Goal: Obtain resource: Download file/media

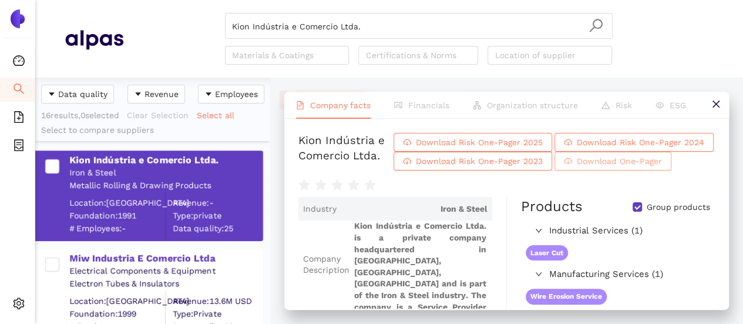
scroll to position [237, 226]
drag, startPoint x: 391, startPoint y: 28, endPoint x: 378, endPoint y: 23, distance: 13.8
click at [391, 28] on input "Kion Indústria e Comercio Ltda." at bounding box center [419, 27] width 374 height 26
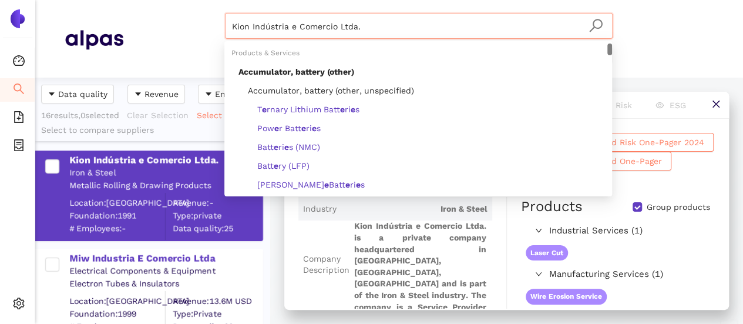
drag, startPoint x: 252, startPoint y: 9, endPoint x: 138, endPoint y: 10, distance: 114.0
click at [110, 0] on html "Dashboard Search eSourcing Templates eSourcing Projects Settings Kion Indústria…" at bounding box center [371, 162] width 743 height 324
paste input "Mkd Componentes Usinados LTDA"
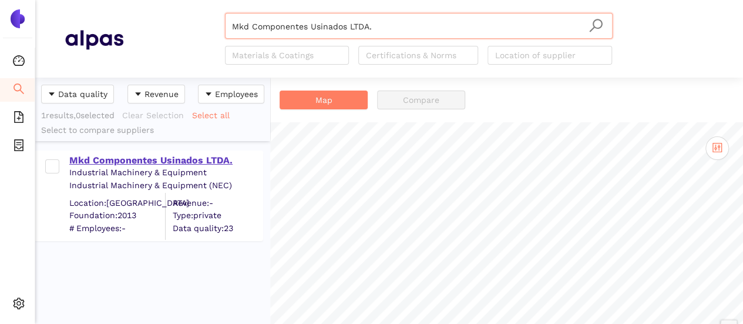
click at [210, 159] on div "Mkd Componentes Usinados LTDA." at bounding box center [165, 160] width 193 height 13
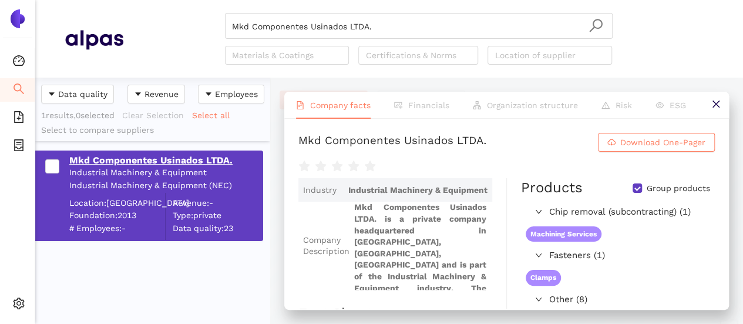
click at [200, 158] on div "Mkd Componentes Usinados LTDA." at bounding box center [165, 160] width 193 height 13
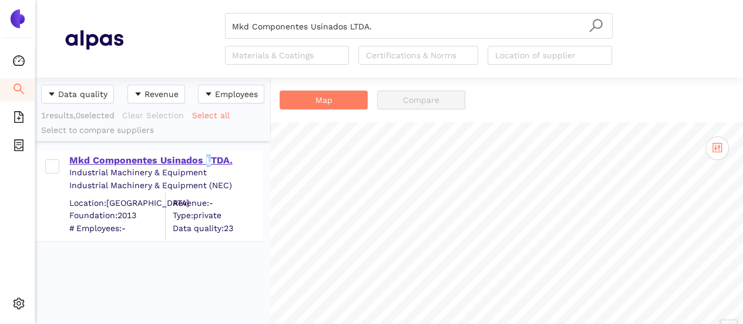
click at [206, 156] on div "Mkd Componentes Usinados LTDA." at bounding box center [165, 160] width 193 height 13
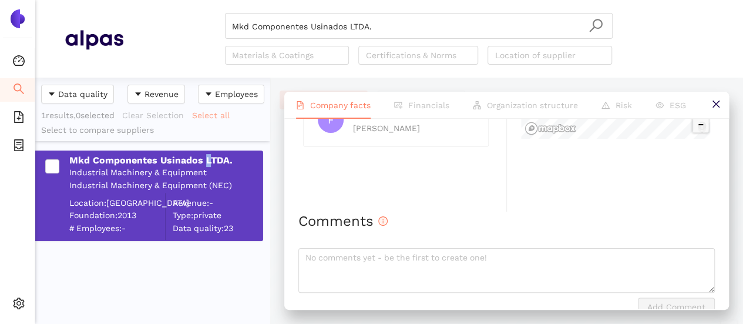
scroll to position [587, 0]
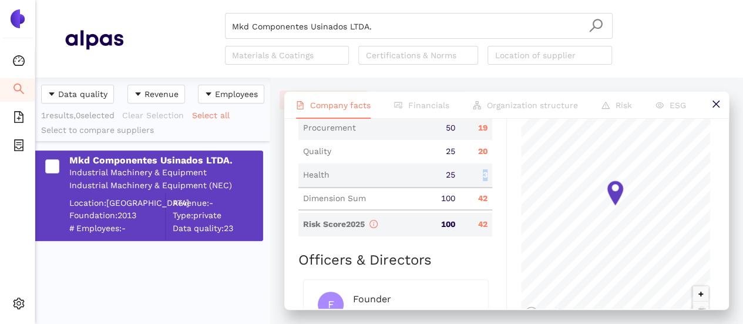
drag, startPoint x: 478, startPoint y: 192, endPoint x: 491, endPoint y: 187, distance: 13.0
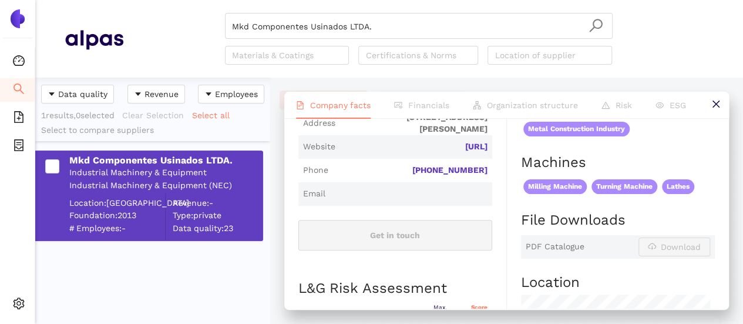
scroll to position [0, 0]
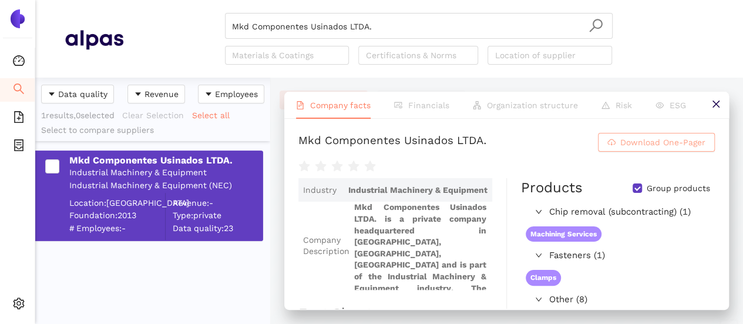
click at [620, 137] on span "Download One-Pager" at bounding box center [662, 142] width 85 height 13
click at [539, 144] on h1 "Mkd Componentes Usinados LTDA. Download One-Pager" at bounding box center [506, 142] width 416 height 19
click at [408, 113] on li "Financials" at bounding box center [421, 105] width 79 height 27
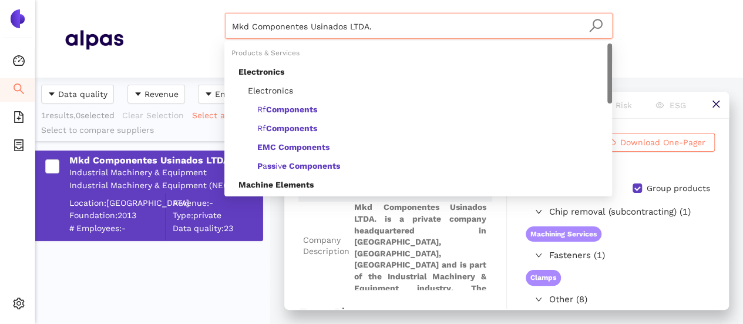
drag, startPoint x: 368, startPoint y: 25, endPoint x: 79, endPoint y: -11, distance: 291.3
click at [79, 0] on html "Dashboard Search eSourcing Templates eSourcing Projects Settings Mkd Componente…" at bounding box center [371, 162] width 743 height 324
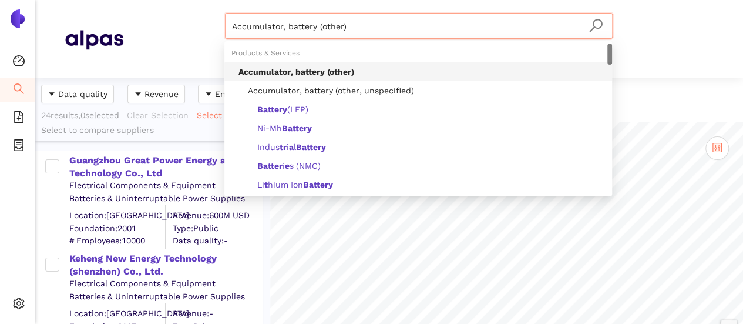
drag, startPoint x: 356, startPoint y: 26, endPoint x: 105, endPoint y: 3, distance: 252.5
click at [105, 3] on header "Accumulator, battery (other) Materials & Coatings Certifications & Norms Locati…" at bounding box center [389, 39] width 708 height 78
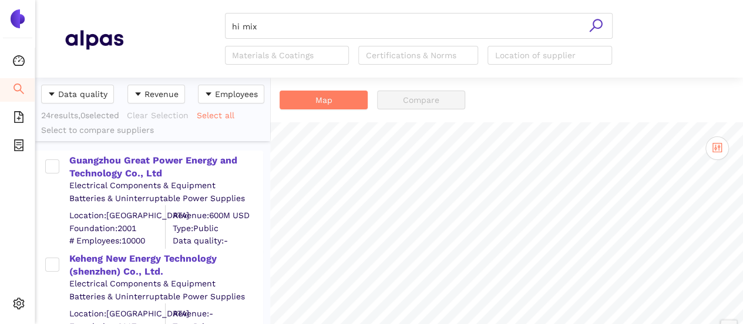
click at [599, 26] on icon "search" at bounding box center [596, 25] width 15 height 15
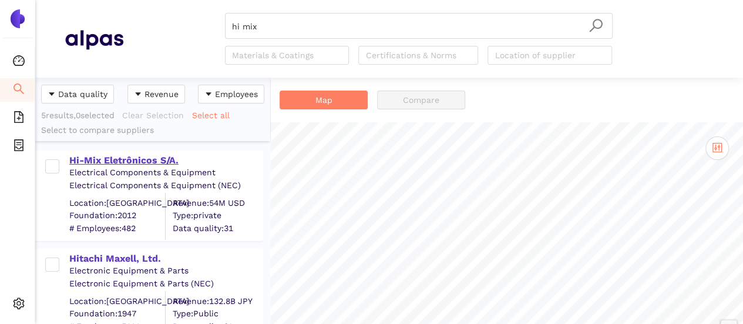
click at [142, 154] on div "Hi-Mix Eletrônicos S/A." at bounding box center [165, 160] width 193 height 13
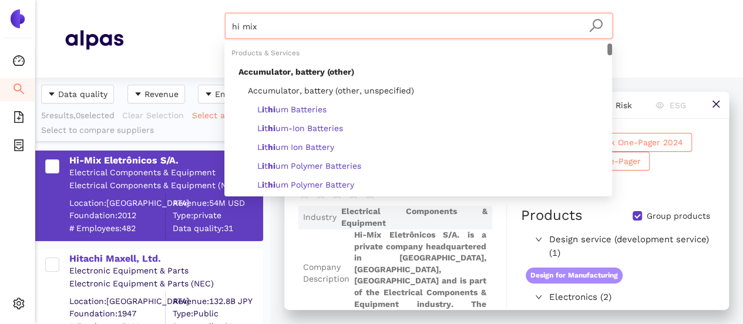
drag, startPoint x: 265, startPoint y: 30, endPoint x: 139, endPoint y: 23, distance: 126.5
click at [139, 23] on div "hi mix Materials & Coatings Certifications & Norms Location of supplier" at bounding box center [418, 39] width 590 height 52
paste input "AML Holdings Limited"
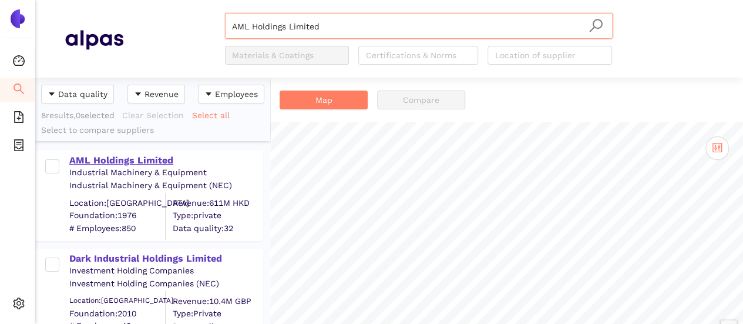
click at [153, 160] on div "AML Holdings Limited" at bounding box center [165, 160] width 193 height 13
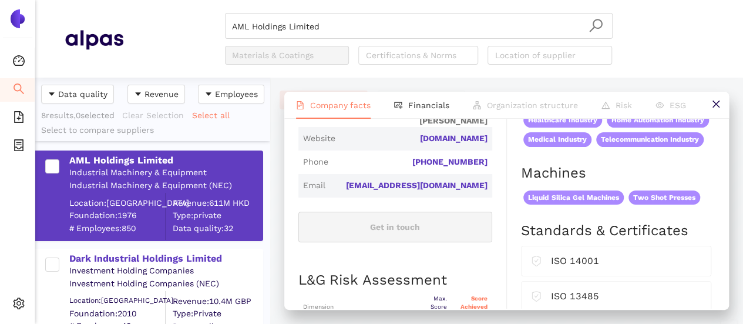
scroll to position [411, 0]
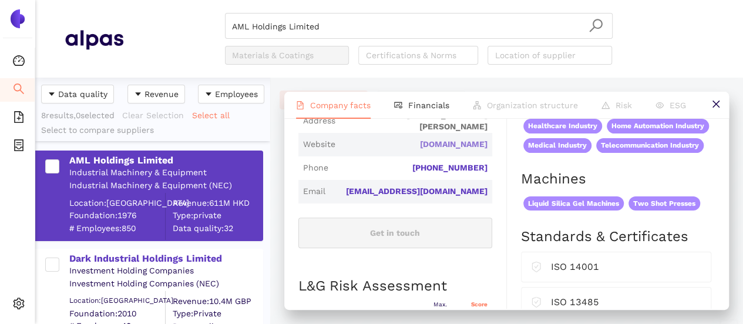
click at [0, 0] on link "[DOMAIN_NAME]" at bounding box center [0, 0] width 0 height 0
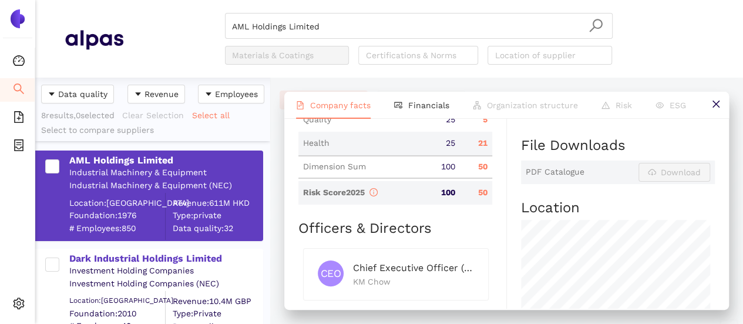
scroll to position [587, 0]
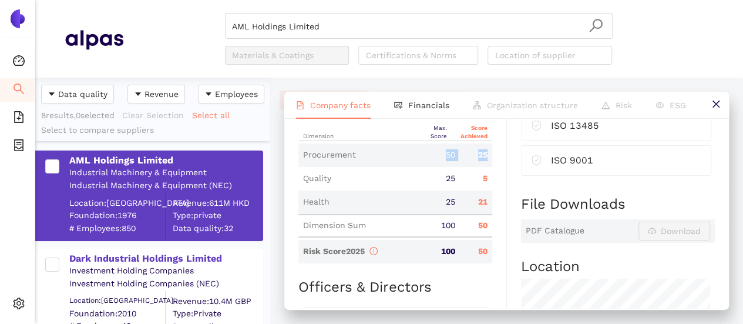
drag, startPoint x: 431, startPoint y: 165, endPoint x: 485, endPoint y: 169, distance: 54.8
click at [485, 167] on div "Procurement 50 25" at bounding box center [395, 154] width 194 height 23
drag, startPoint x: 446, startPoint y: 211, endPoint x: 489, endPoint y: 217, distance: 43.8
click at [489, 217] on div "Industry Industrial Machinery & Equipment Company Description AML Holdings Limi…" at bounding box center [402, 102] width 209 height 968
drag, startPoint x: 438, startPoint y: 189, endPoint x: 482, endPoint y: 205, distance: 47.0
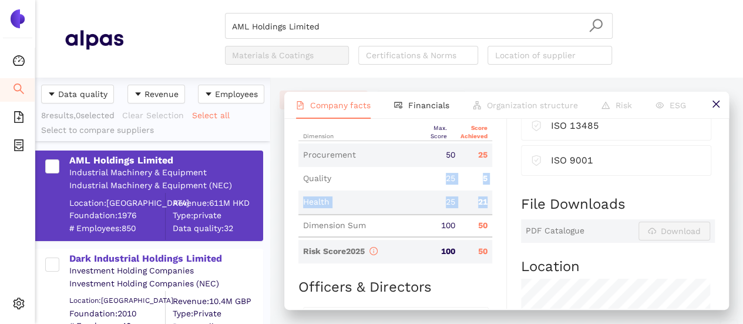
click at [482, 205] on div "Dimension Max. Score Score Achieved Procurement 50 25 Quality 25 5 Health 25 21…" at bounding box center [395, 193] width 194 height 139
click at [482, 203] on div "Health 25 21" at bounding box center [395, 201] width 194 height 23
click at [477, 184] on div "5" at bounding box center [476, 179] width 32 height 12
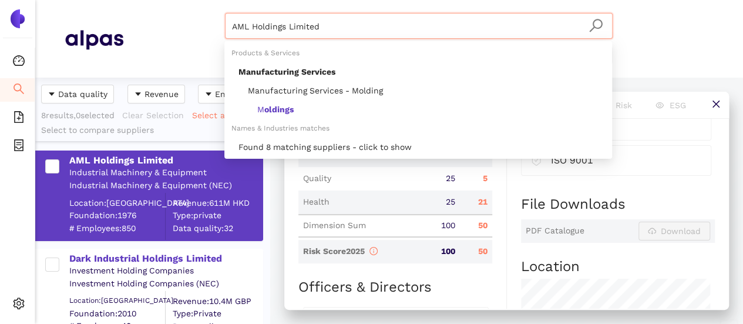
drag, startPoint x: 337, startPoint y: 35, endPoint x: 190, endPoint y: 21, distance: 147.5
click at [191, 20] on div "AML Holdings Limited Materials & Coatings Certifications & Norms Location of su…" at bounding box center [418, 39] width 590 height 52
paste input "Hi-Mix Eletrônicos S/A."
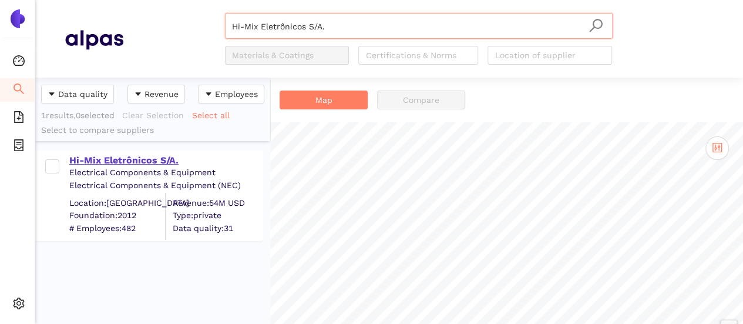
type input "Hi-Mix Eletrônicos S/A."
click at [134, 154] on div "Hi-Mix Eletrônicos S/A." at bounding box center [165, 160] width 193 height 13
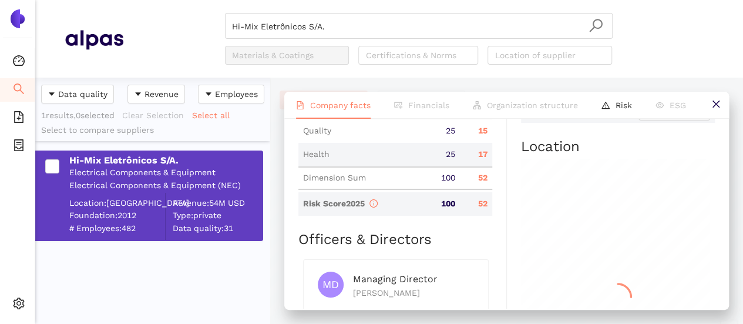
scroll to position [587, 0]
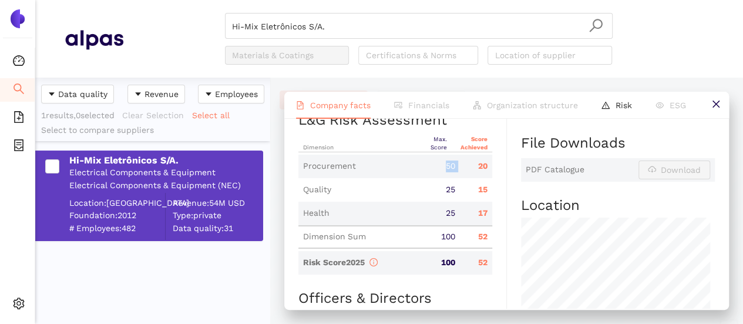
drag, startPoint x: 436, startPoint y: 167, endPoint x: 465, endPoint y: 170, distance: 28.9
click at [459, 170] on div "Procurement 50 20" at bounding box center [395, 165] width 194 height 23
drag, startPoint x: 468, startPoint y: 190, endPoint x: 486, endPoint y: 193, distance: 18.5
click at [486, 193] on div "15" at bounding box center [476, 190] width 32 height 12
drag, startPoint x: 473, startPoint y: 211, endPoint x: 488, endPoint y: 211, distance: 14.1
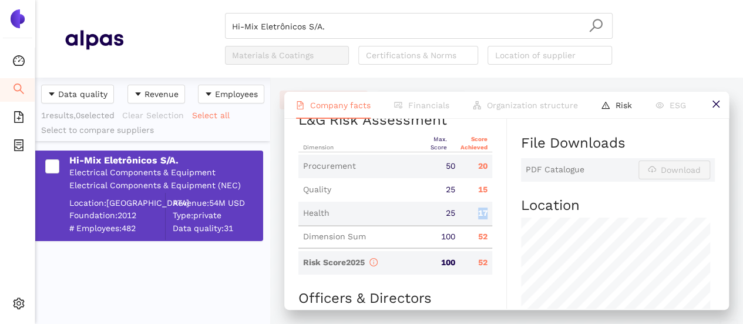
click at [492, 211] on div "Industry Electrical Components & Equipment Company Description Hi-Mix Eletrônic…" at bounding box center [402, 71] width 209 height 907
drag, startPoint x: 305, startPoint y: 209, endPoint x: 348, endPoint y: 219, distance: 44.0
click at [338, 220] on div "Health 25 17" at bounding box center [395, 212] width 194 height 23
click at [360, 218] on div "Health 25 17" at bounding box center [395, 212] width 194 height 23
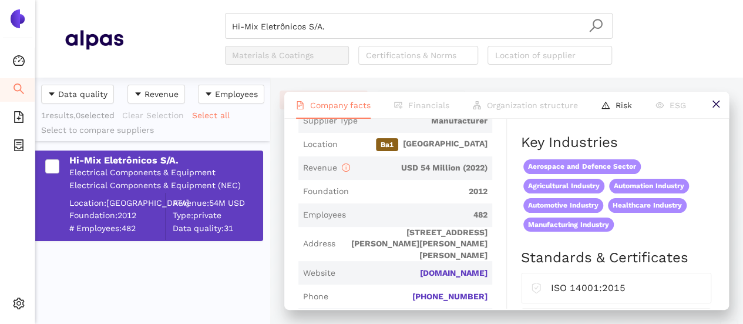
scroll to position [0, 0]
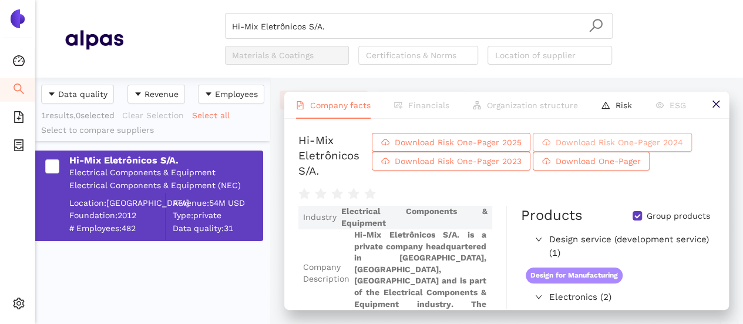
click at [576, 143] on span "Download Risk One-Pager 2024" at bounding box center [618, 142] width 127 height 13
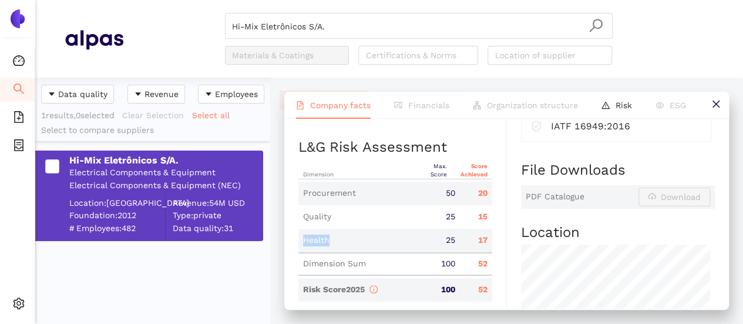
scroll to position [587, 0]
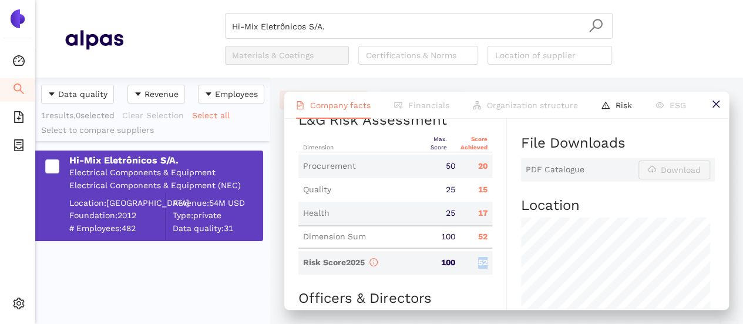
drag, startPoint x: 475, startPoint y: 258, endPoint x: 485, endPoint y: 260, distance: 10.1
click at [485, 260] on div "52" at bounding box center [476, 263] width 32 height 12
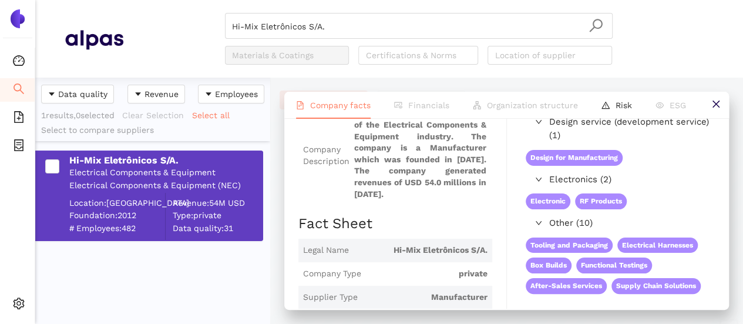
scroll to position [0, 0]
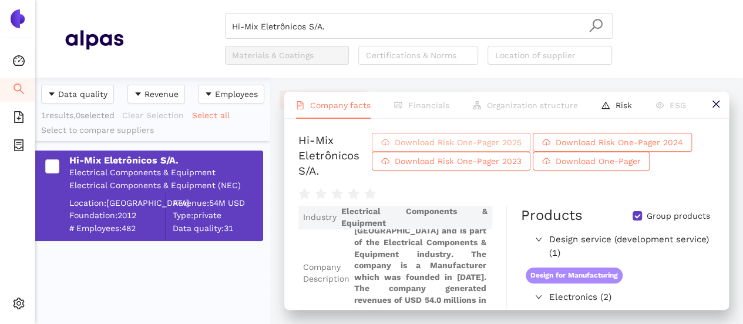
click at [440, 145] on span "Download Risk One-Pager 2025" at bounding box center [457, 142] width 127 height 13
